Goal: Task Accomplishment & Management: Complete application form

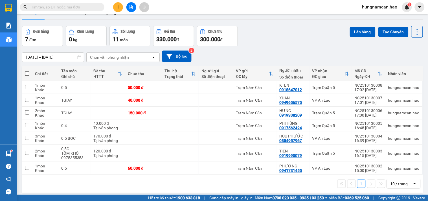
scroll to position [26, 0]
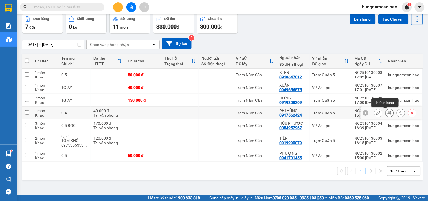
click at [386, 114] on button at bounding box center [390, 113] width 8 height 10
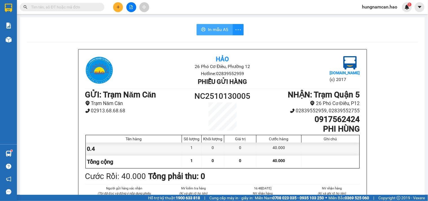
click at [218, 29] on span "In mẫu A5" at bounding box center [218, 29] width 20 height 7
click at [119, 6] on icon "plus" at bounding box center [118, 7] width 4 height 4
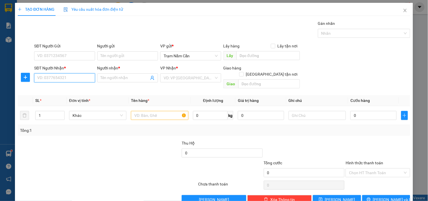
click at [68, 76] on input "SĐT Người Nhận *" at bounding box center [64, 77] width 61 height 9
click at [48, 86] on div "0948409404 - khải" at bounding box center [64, 89] width 60 height 9
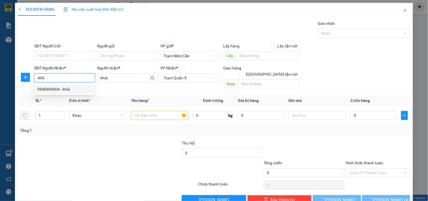
type input "0948409404"
type input "khải"
type input "80.000"
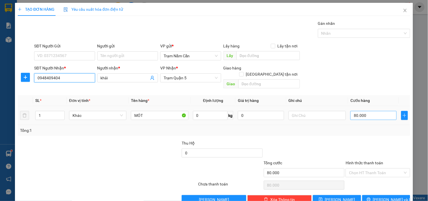
type input "0948409404"
click at [373, 111] on input "80.000" at bounding box center [374, 115] width 46 height 9
type input "0"
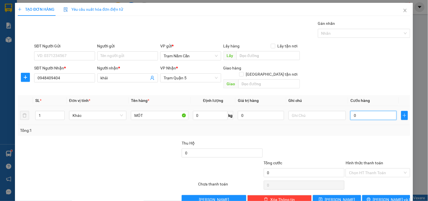
type input "6"
type input "06"
type input "60"
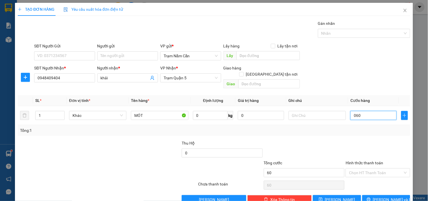
type input "060"
type input "60.000"
click at [356, 131] on div "Transit Pickup Surcharge Ids Transit Deliver Surcharge Ids Transit Deliver Surc…" at bounding box center [214, 112] width 393 height 184
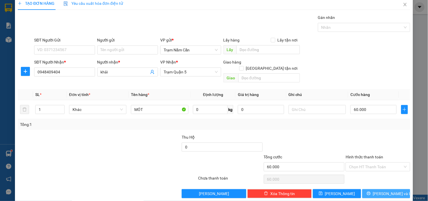
scroll to position [8, 0]
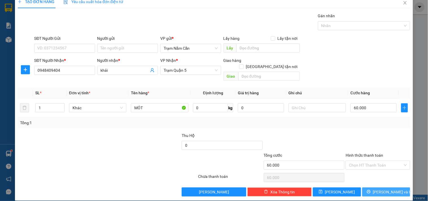
click at [377, 189] on span "[PERSON_NAME] và In" at bounding box center [393, 192] width 40 height 6
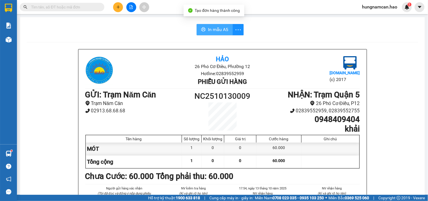
click at [211, 35] on button "In mẫu A5" at bounding box center [215, 29] width 36 height 11
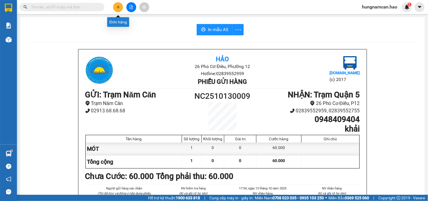
click at [118, 7] on icon "plus" at bounding box center [118, 7] width 3 height 0
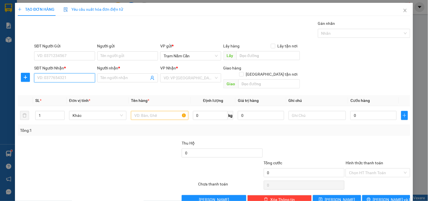
click at [64, 74] on input "SĐT Người Nhận *" at bounding box center [64, 77] width 61 height 9
click at [63, 101] on div "0587147775 - PHƯƠNG" at bounding box center [63, 98] width 53 height 6
type input "0587147775"
type input "PHƯƠNG"
type input "50.000"
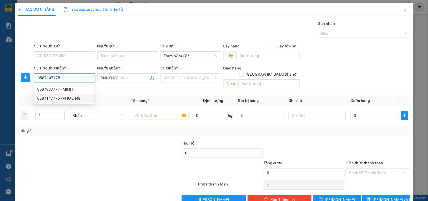
type input "50.000"
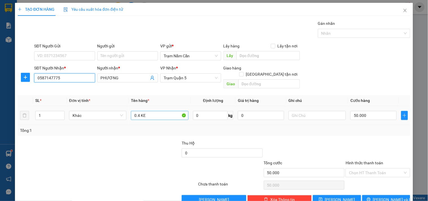
type input "0587147775"
click at [157, 111] on input "0.4 KE" at bounding box center [159, 115] width 57 height 9
type input "0.4"
click at [371, 111] on input "50.000" at bounding box center [374, 115] width 46 height 9
type input "0"
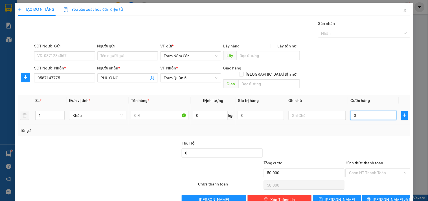
type input "0"
type input "3"
type input "03"
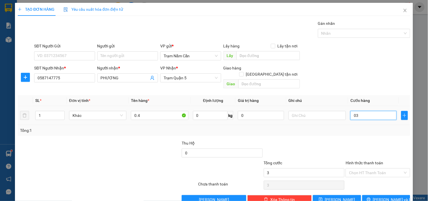
type input "30"
click at [371, 111] on input "030" at bounding box center [374, 115] width 46 height 9
type input "030"
type input "30.000"
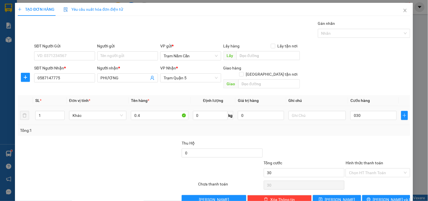
type input "30.000"
click at [363, 132] on div "Transit Pickup Surcharge Ids Transit Deliver Surcharge Ids Transit Deliver Surc…" at bounding box center [214, 112] width 393 height 184
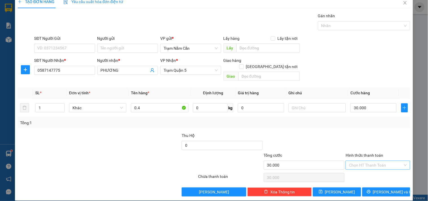
click at [375, 162] on input "Hình thức thanh toán" at bounding box center [376, 165] width 54 height 8
click at [374, 170] on div "Tại văn phòng" at bounding box center [374, 170] width 57 height 6
type input "0"
click at [371, 190] on icon "printer" at bounding box center [369, 192] width 4 height 4
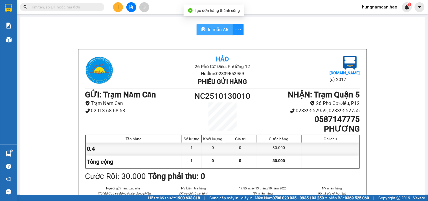
click at [209, 27] on span "In mẫu A5" at bounding box center [218, 29] width 20 height 7
click at [113, 5] on div at bounding box center [131, 7] width 42 height 10
click at [116, 8] on icon "plus" at bounding box center [118, 7] width 4 height 4
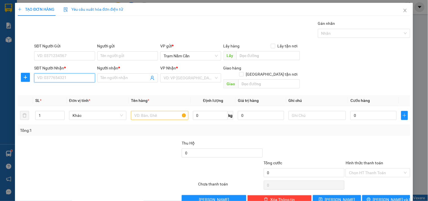
click at [61, 75] on input "SĐT Người Nhận *" at bounding box center [64, 77] width 61 height 9
drag, startPoint x: 49, startPoint y: 87, endPoint x: 62, endPoint y: 87, distance: 12.7
click at [50, 87] on div "0948022499 - HIỆN" at bounding box center [63, 89] width 53 height 6
type input "0948022499"
type input "HIỆN"
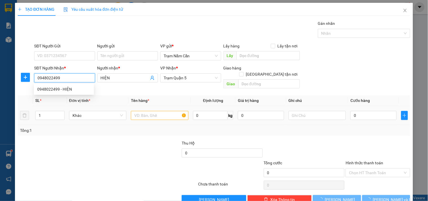
type input "50.000"
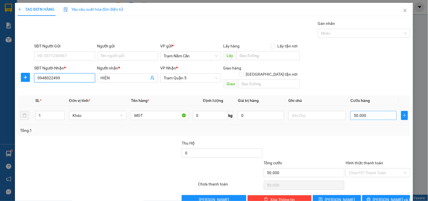
type input "0948022499"
click at [368, 112] on input "50.000" at bounding box center [374, 115] width 46 height 9
type input "0"
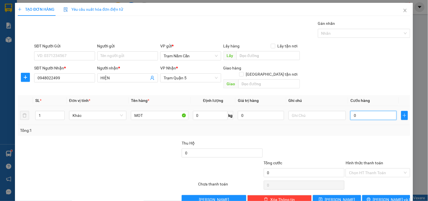
type input "6"
type input "06"
type input "60"
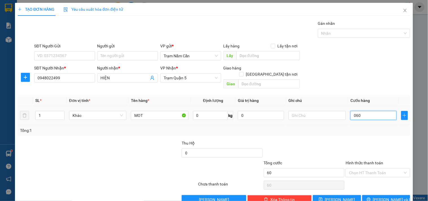
type input "060"
type input "60.000"
click at [363, 127] on div "Tổng: 1" at bounding box center [214, 130] width 388 height 6
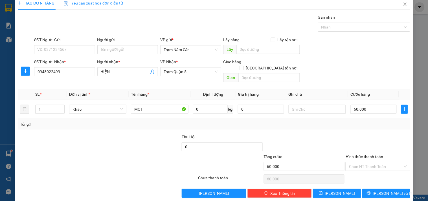
scroll to position [8, 0]
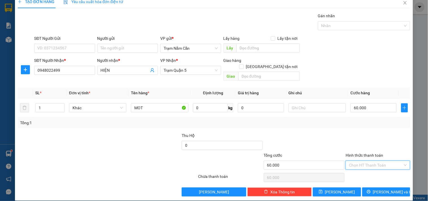
click at [366, 161] on input "Hình thức thanh toán" at bounding box center [376, 165] width 54 height 8
drag, startPoint x: 366, startPoint y: 168, endPoint x: 366, endPoint y: 173, distance: 4.8
click at [366, 169] on div "Tại văn phòng" at bounding box center [374, 170] width 57 height 6
type input "0"
click at [370, 187] on button "[PERSON_NAME] và In" at bounding box center [386, 191] width 48 height 9
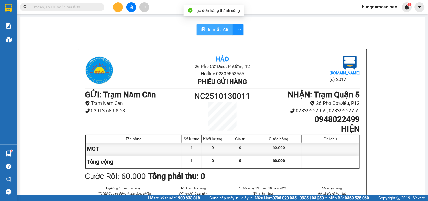
click at [216, 29] on span "In mẫu A5" at bounding box center [218, 29] width 20 height 7
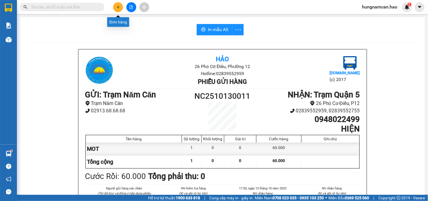
click at [119, 7] on icon "plus" at bounding box center [118, 7] width 3 height 0
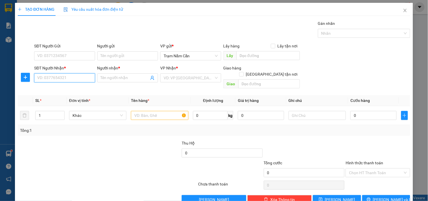
click at [61, 82] on input "SĐT Người Nhận *" at bounding box center [64, 77] width 61 height 9
drag, startPoint x: 404, startPoint y: 8, endPoint x: 342, endPoint y: 16, distance: 63.1
click at [404, 8] on span "Close" at bounding box center [405, 11] width 16 height 16
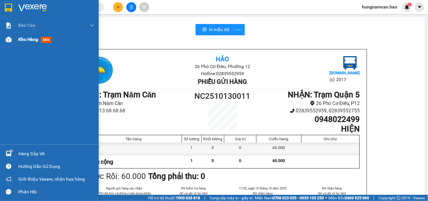
click at [13, 42] on div "Kho hàng mới" at bounding box center [49, 39] width 99 height 14
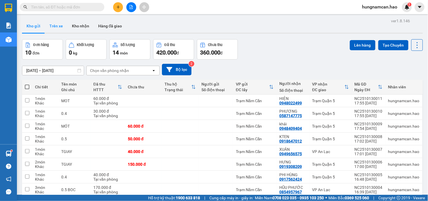
click at [58, 26] on button "Trên xe" at bounding box center [56, 26] width 23 height 14
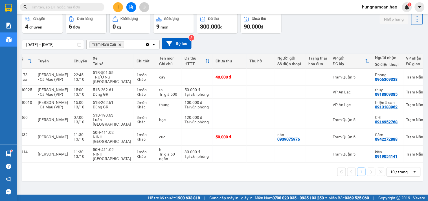
scroll to position [0, 65]
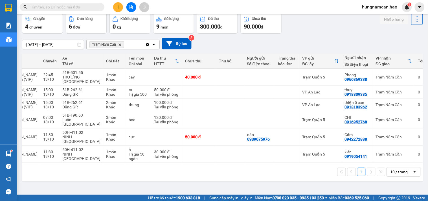
drag, startPoint x: 334, startPoint y: 176, endPoint x: 310, endPoint y: 179, distance: 24.7
click at [117, 5] on icon "plus" at bounding box center [118, 7] width 4 height 4
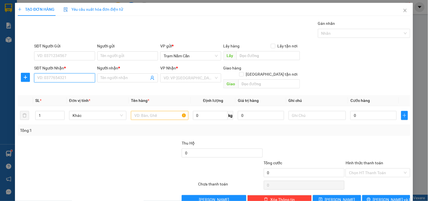
click at [64, 79] on input "SĐT Người Nhận *" at bounding box center [64, 77] width 61 height 9
click at [65, 87] on div "0909333150 - SỸ" at bounding box center [63, 89] width 53 height 6
type input "0909333150"
type input "SỸ"
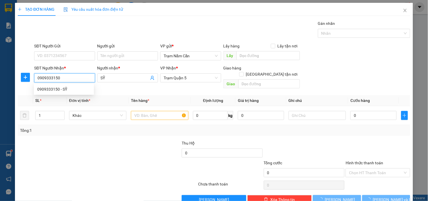
type input "160.000"
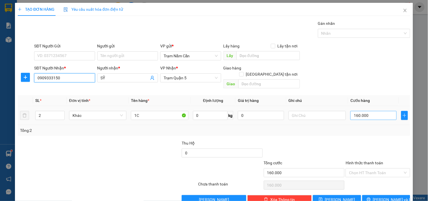
type input "0909333150"
click at [376, 111] on input "160.000" at bounding box center [374, 115] width 46 height 9
type input "0"
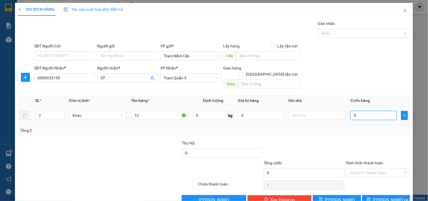
type input "1"
type input "01"
type input "14"
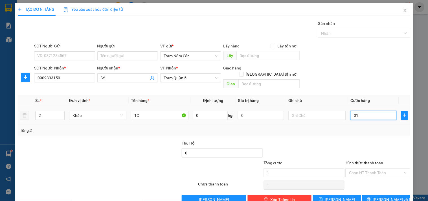
type input "014"
type input "140"
type input "0.140"
type input "140.000"
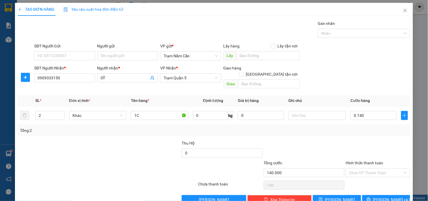
type input "140.000"
click at [355, 140] on div at bounding box center [377, 150] width 65 height 20
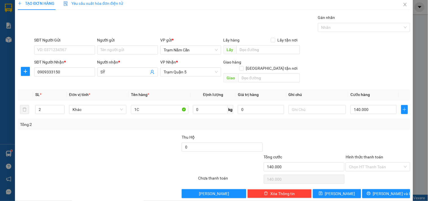
scroll to position [8, 0]
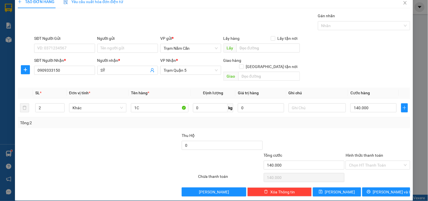
drag, startPoint x: 381, startPoint y: 157, endPoint x: 381, endPoint y: 164, distance: 6.8
click at [381, 161] on input "Hình thức thanh toán" at bounding box center [376, 165] width 54 height 8
click at [379, 168] on div "Tại văn phòng" at bounding box center [374, 170] width 57 height 6
type input "0"
click at [386, 189] on span "[PERSON_NAME] và In" at bounding box center [393, 192] width 40 height 6
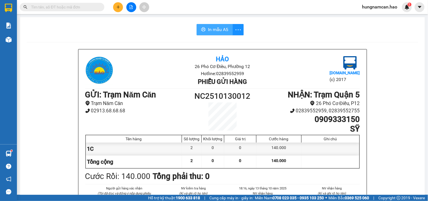
click at [208, 30] on span "In mẫu A5" at bounding box center [218, 29] width 20 height 7
click at [116, 9] on icon "plus" at bounding box center [118, 7] width 4 height 4
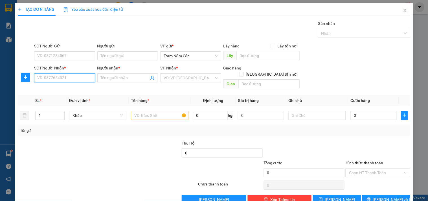
click at [56, 78] on input "SĐT Người Nhận *" at bounding box center [64, 77] width 61 height 9
click at [49, 89] on div "0903092878 - DIỄM" at bounding box center [63, 89] width 53 height 6
type input "0903092878"
type input "DIỄM"
type input "40.000"
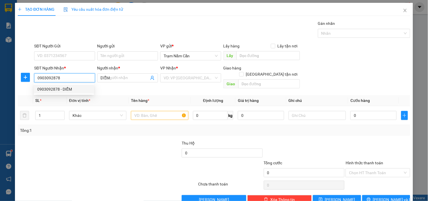
type input "40.000"
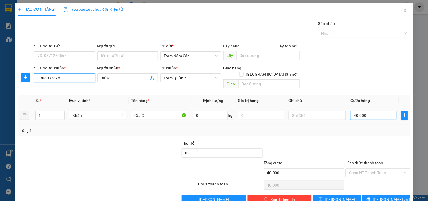
type input "0903092878"
click at [369, 111] on input "40.000" at bounding box center [374, 115] width 46 height 9
type input "0"
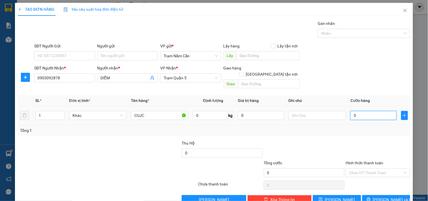
type input "3"
type input "03"
type input "30"
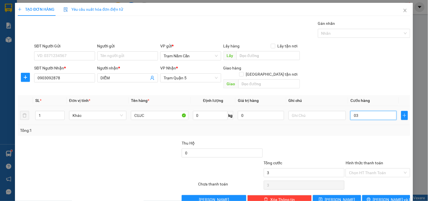
type input "030"
click at [363, 140] on div at bounding box center [377, 150] width 65 height 20
drag, startPoint x: 369, startPoint y: 160, endPoint x: 368, endPoint y: 170, distance: 9.9
click at [369, 164] on div "Transit Pickup Surcharge Ids Transit Deliver Surcharge Ids Transit Deliver Surc…" at bounding box center [214, 112] width 393 height 184
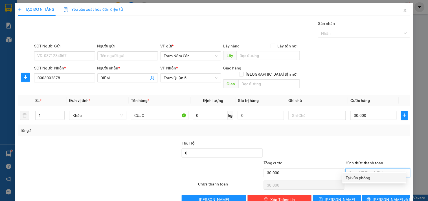
click at [368, 175] on div "Tại văn phòng" at bounding box center [374, 178] width 57 height 6
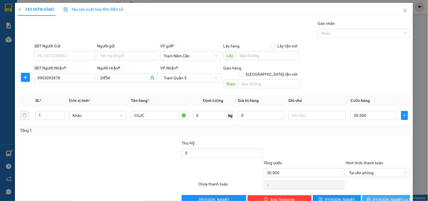
click at [371, 198] on icon "printer" at bounding box center [369, 200] width 4 height 4
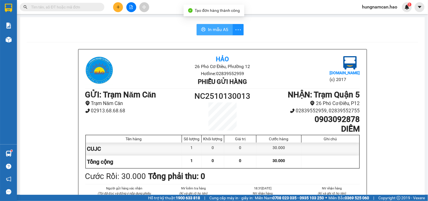
click at [212, 30] on span "In mẫu A5" at bounding box center [218, 29] width 20 height 7
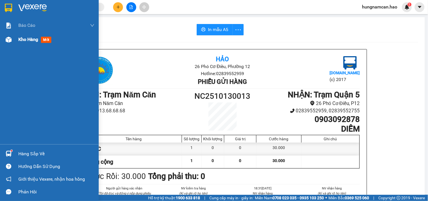
click at [15, 40] on div "Kho hàng mới" at bounding box center [49, 39] width 99 height 14
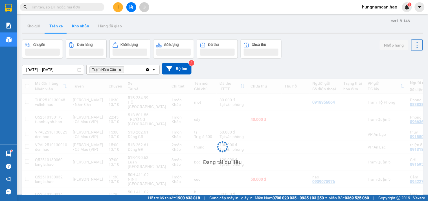
click at [76, 30] on button "Kho nhận" at bounding box center [80, 26] width 26 height 14
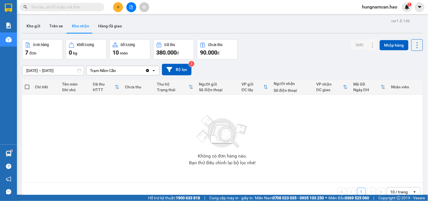
click at [116, 6] on icon "plus" at bounding box center [118, 7] width 4 height 4
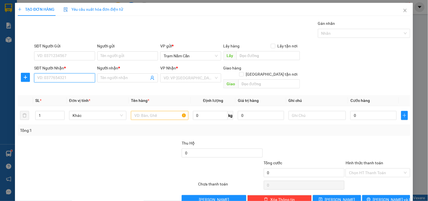
click at [61, 78] on input "SĐT Người Nhận *" at bounding box center [64, 77] width 61 height 9
click at [58, 89] on div "0834272114 - hoa" at bounding box center [63, 89] width 53 height 6
type input "0834272114"
type input "hoa"
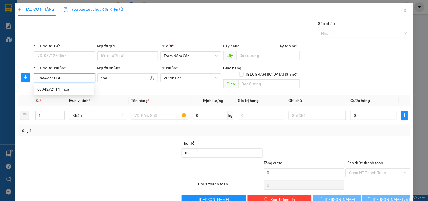
type input "240.000"
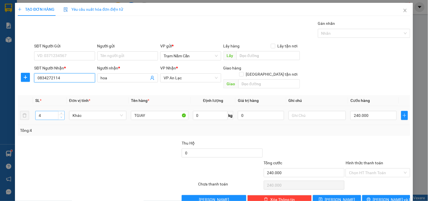
type input "0834272114"
click at [60, 116] on span "down" at bounding box center [61, 117] width 3 height 3
type input "2"
click at [60, 116] on span "down" at bounding box center [61, 117] width 3 height 3
click at [402, 113] on span "plus" at bounding box center [405, 115] width 6 height 5
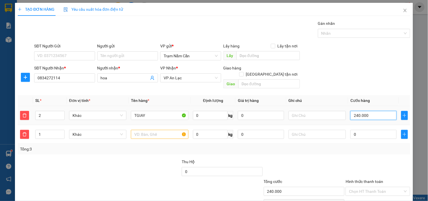
click at [378, 111] on input "240.000" at bounding box center [374, 115] width 46 height 9
type input "0"
type input "1"
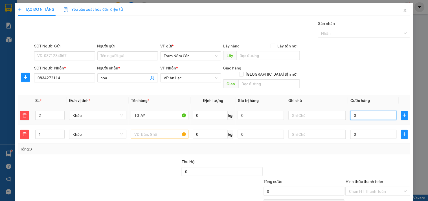
type input "1"
type input "01"
type input "12"
type input "012"
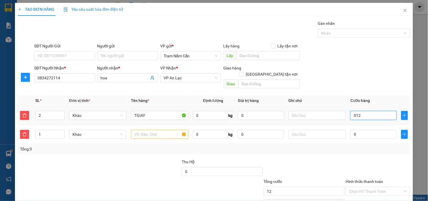
type input "120"
type input "0.120"
click at [21, 132] on span "delete" at bounding box center [24, 134] width 8 height 5
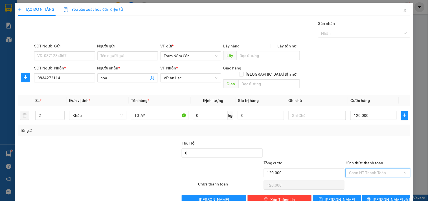
drag, startPoint x: 380, startPoint y: 163, endPoint x: 377, endPoint y: 177, distance: 14.8
click at [379, 168] on div "Transit Pickup Surcharge Ids Transit Deliver Surcharge Ids Transit Deliver Surc…" at bounding box center [214, 112] width 393 height 184
click at [377, 177] on div "Transit Pickup Surcharge Ids Transit Deliver Surcharge Ids Transit Deliver Surc…" at bounding box center [214, 112] width 393 height 184
drag, startPoint x: 377, startPoint y: 159, endPoint x: 375, endPoint y: 167, distance: 8.4
click at [376, 163] on div "Hình thức thanh toán Chọn HT Thanh Toán" at bounding box center [378, 170] width 64 height 20
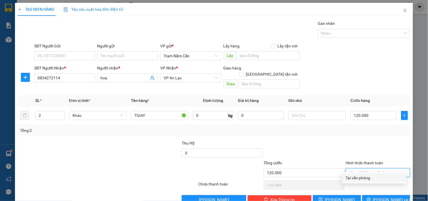
click at [375, 175] on div "Tại văn phòng" at bounding box center [374, 178] width 57 height 6
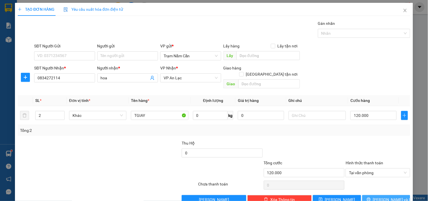
click at [376, 195] on button "[PERSON_NAME] và In" at bounding box center [386, 199] width 48 height 9
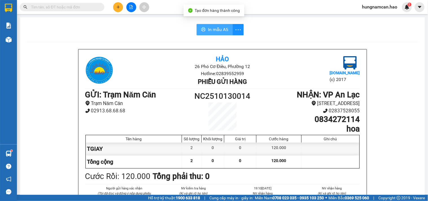
click at [222, 26] on span "In mẫu A5" at bounding box center [218, 29] width 20 height 7
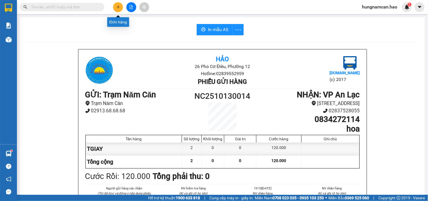
click at [118, 7] on icon "plus" at bounding box center [118, 7] width 3 height 0
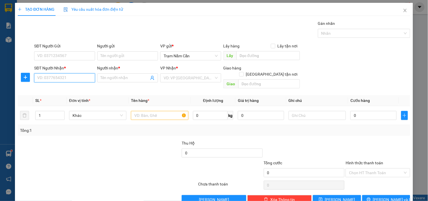
click at [56, 82] on input "SĐT Người Nhận *" at bounding box center [64, 77] width 61 height 9
type input "0932383869"
click at [56, 92] on div "0932383869 - MAI" at bounding box center [64, 89] width 60 height 9
type input "MAI"
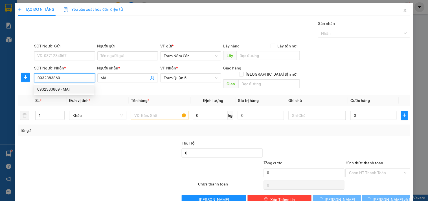
type input "100.000"
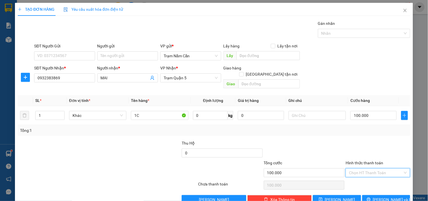
drag, startPoint x: 373, startPoint y: 156, endPoint x: 373, endPoint y: 162, distance: 5.6
click at [373, 168] on input "Hình thức thanh toán" at bounding box center [376, 172] width 54 height 8
drag, startPoint x: 373, startPoint y: 167, endPoint x: 373, endPoint y: 172, distance: 5.4
click at [373, 175] on div "Tại văn phòng" at bounding box center [374, 178] width 57 height 6
drag, startPoint x: 372, startPoint y: 183, endPoint x: 357, endPoint y: 182, distance: 14.7
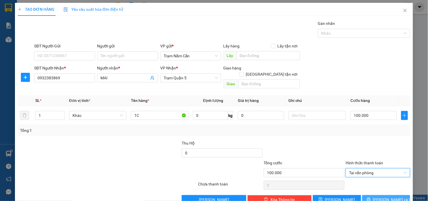
click at [372, 195] on button "[PERSON_NAME] và In" at bounding box center [386, 199] width 48 height 9
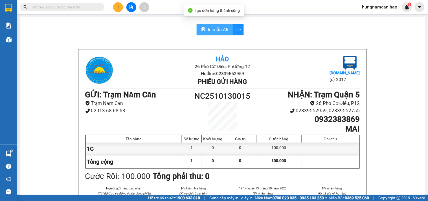
click at [201, 29] on icon "printer" at bounding box center [203, 29] width 5 height 5
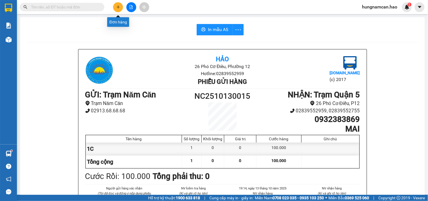
click at [120, 8] on icon "plus" at bounding box center [118, 7] width 4 height 4
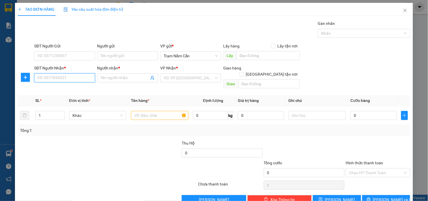
click at [65, 74] on input "SĐT Người Nhận *" at bounding box center [64, 77] width 61 height 9
type input "090690"
click at [75, 89] on div "0906909586 - ANH CHÍN" at bounding box center [63, 89] width 53 height 6
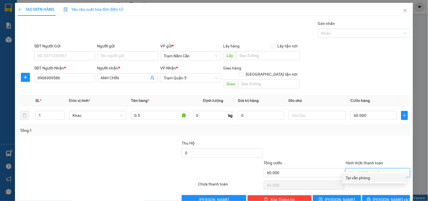
drag, startPoint x: 376, startPoint y: 161, endPoint x: 374, endPoint y: 164, distance: 3.9
click at [374, 164] on div "Transit Pickup Surcharge Ids Transit Deliver Surcharge Ids Transit Deliver Surc…" at bounding box center [214, 112] width 393 height 184
drag, startPoint x: 372, startPoint y: 170, endPoint x: 371, endPoint y: 178, distance: 7.7
click at [372, 175] on div "Tại văn phòng" at bounding box center [374, 178] width 57 height 6
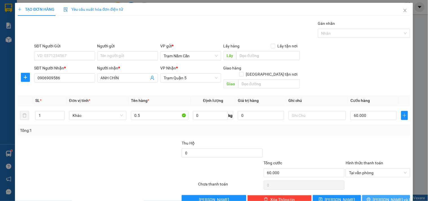
click at [370, 195] on button "[PERSON_NAME] và In" at bounding box center [386, 199] width 48 height 9
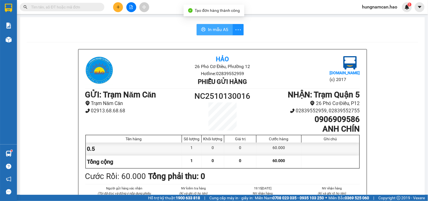
click at [218, 29] on span "In mẫu A5" at bounding box center [218, 29] width 20 height 7
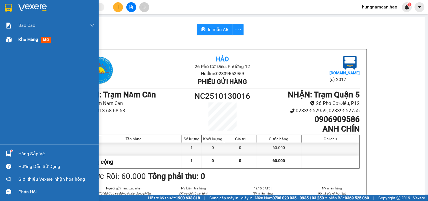
click at [8, 37] on img at bounding box center [9, 40] width 6 height 6
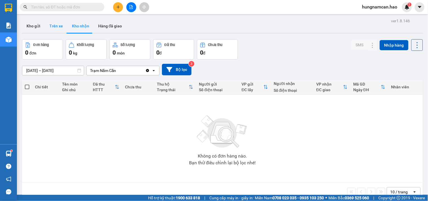
click at [54, 30] on button "Trên xe" at bounding box center [56, 26] width 23 height 14
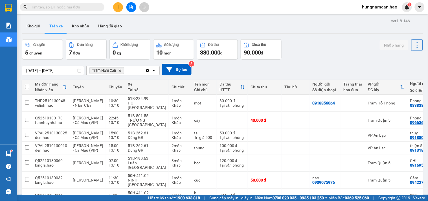
click at [349, 60] on div "[DATE] – [DATE] Press the down arrow key to interact with the calendar and sele…" at bounding box center [222, 70] width 401 height 20
